Goal: Task Accomplishment & Management: Use online tool/utility

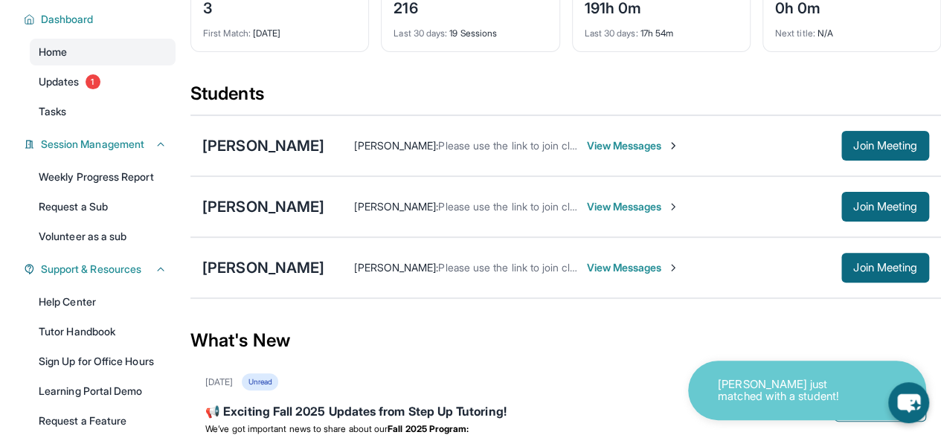
scroll to position [101, 0]
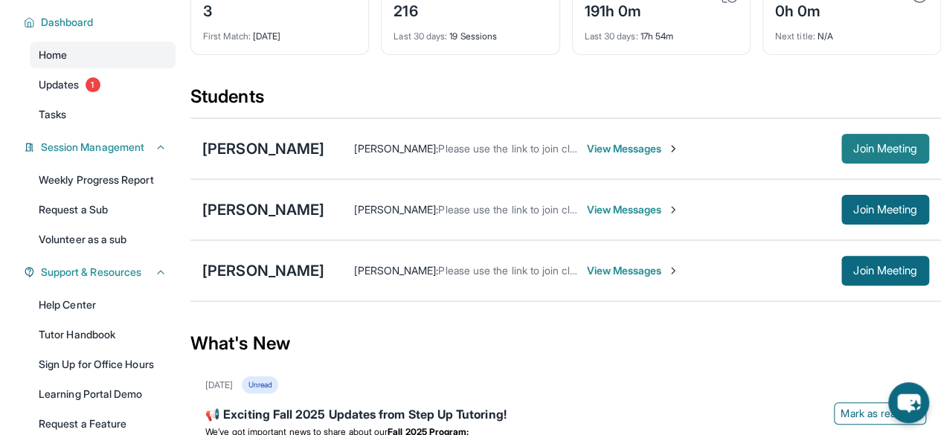
click at [870, 138] on button "Join Meeting" at bounding box center [885, 149] width 88 height 30
click at [300, 152] on div "[PERSON_NAME]" at bounding box center [263, 148] width 122 height 21
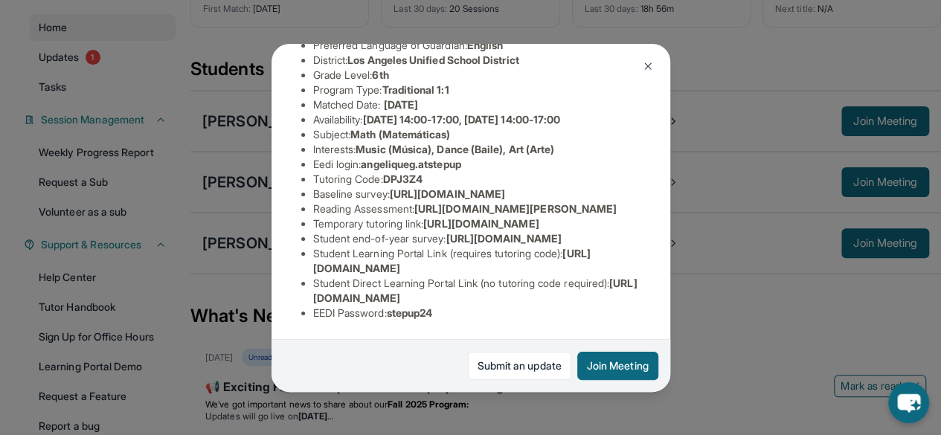
scroll to position [129, 0]
drag, startPoint x: 318, startPoint y: 289, endPoint x: 650, endPoint y: 287, distance: 331.7
click at [650, 287] on div "[PERSON_NAME] Guardian: [PERSON_NAME] Student Information [URL][DOMAIN_NAME] Pr…" at bounding box center [470, 218] width 399 height 348
click at [354, 306] on li "EEDI Password : stepup24" at bounding box center [476, 313] width 327 height 15
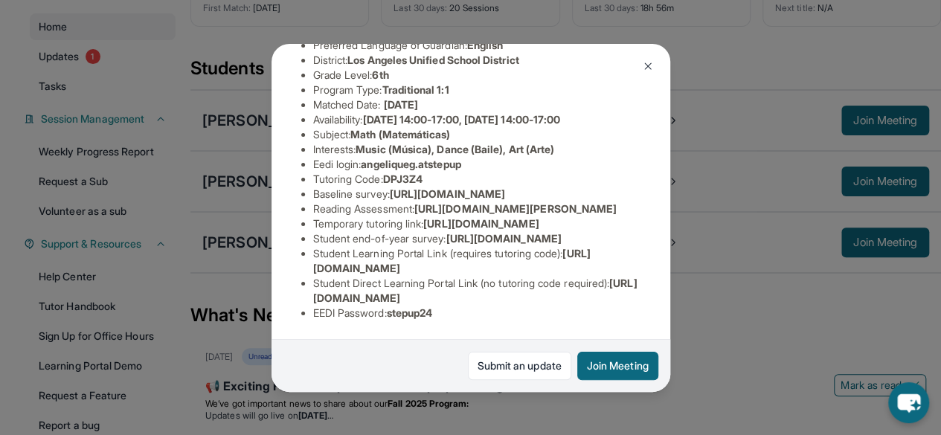
drag, startPoint x: 306, startPoint y: 289, endPoint x: 635, endPoint y: 287, distance: 328.7
click at [635, 287] on div "[PERSON_NAME] Guardian: [PERSON_NAME] Student Information [URL][DOMAIN_NAME] Pr…" at bounding box center [470, 218] width 399 height 348
copy span "[URL][DOMAIN_NAME]"
click at [735, 62] on div "[PERSON_NAME] Guardian: [PERSON_NAME] Student Information [URL][DOMAIN_NAME] Pr…" at bounding box center [470, 217] width 941 height 435
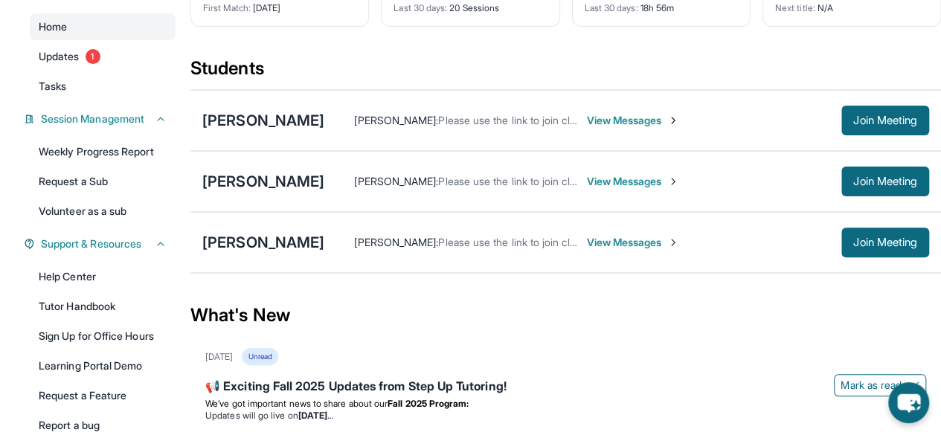
click at [653, 121] on span "View Messages" at bounding box center [632, 120] width 93 height 15
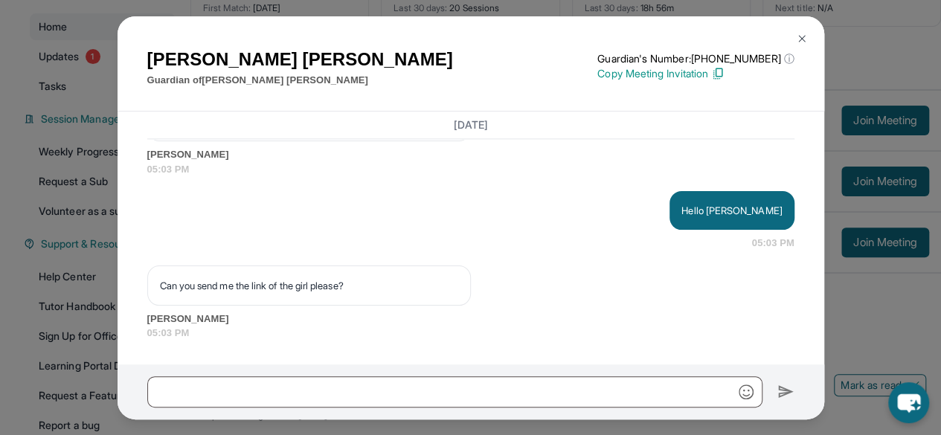
scroll to position [29731, 0]
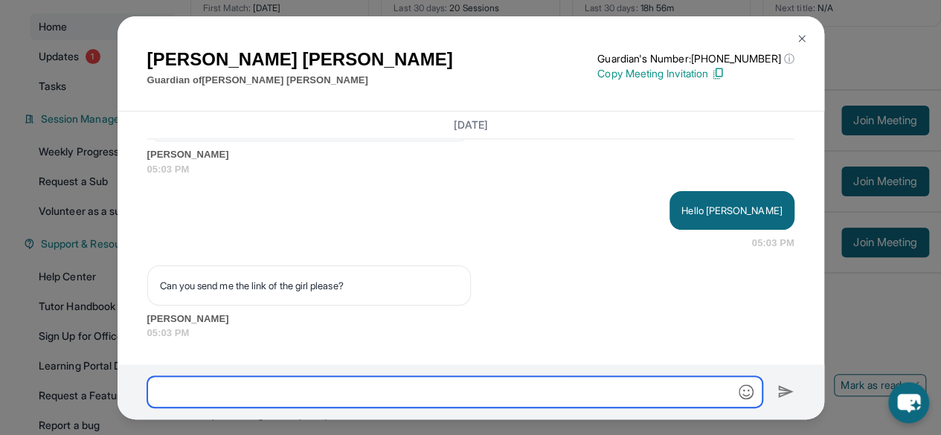
click at [320, 393] on input "text" at bounding box center [454, 391] width 615 height 31
paste input "**********"
type input "**********"
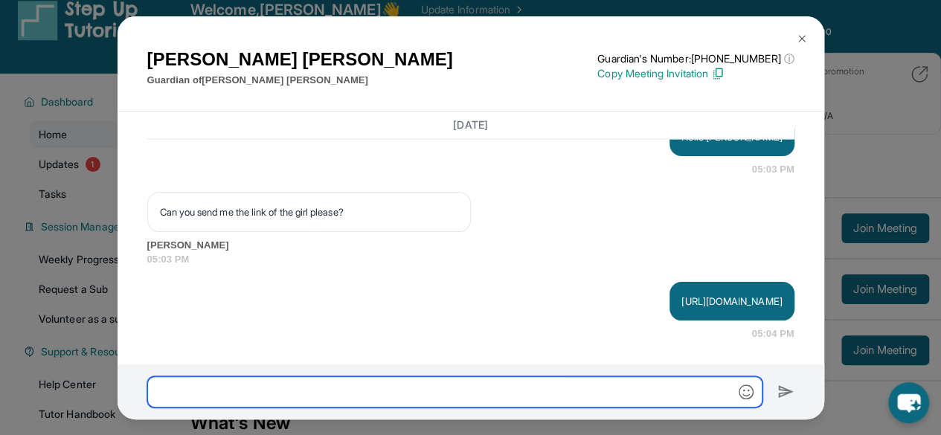
scroll to position [29783, 0]
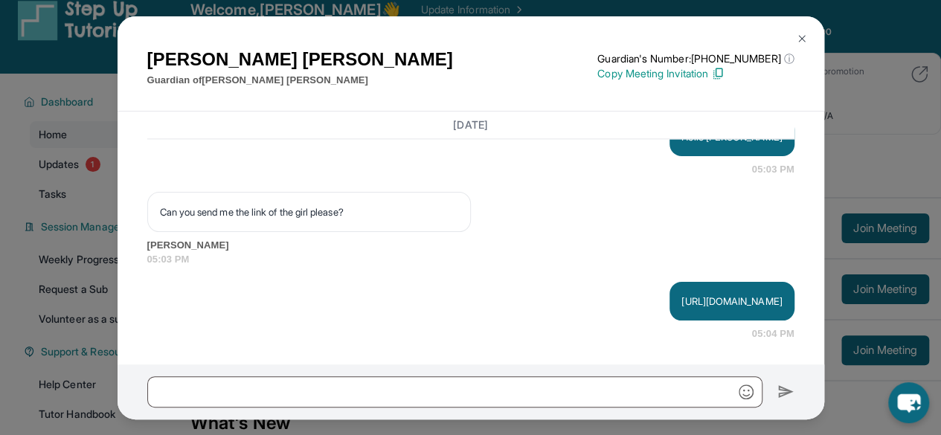
click at [802, 38] on img at bounding box center [802, 39] width 12 height 12
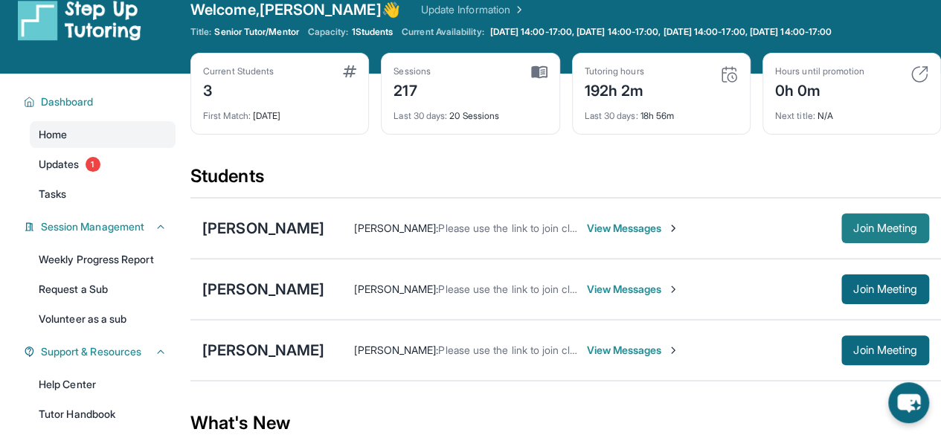
click at [874, 235] on button "Join Meeting" at bounding box center [885, 228] width 88 height 30
click at [880, 226] on span "Join Meeting" at bounding box center [885, 228] width 64 height 9
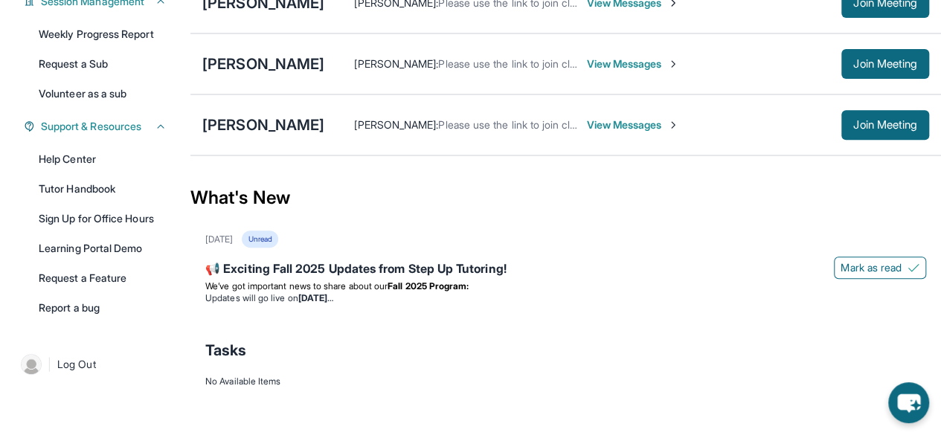
scroll to position [0, 0]
